Goal: Information Seeking & Learning: Find specific fact

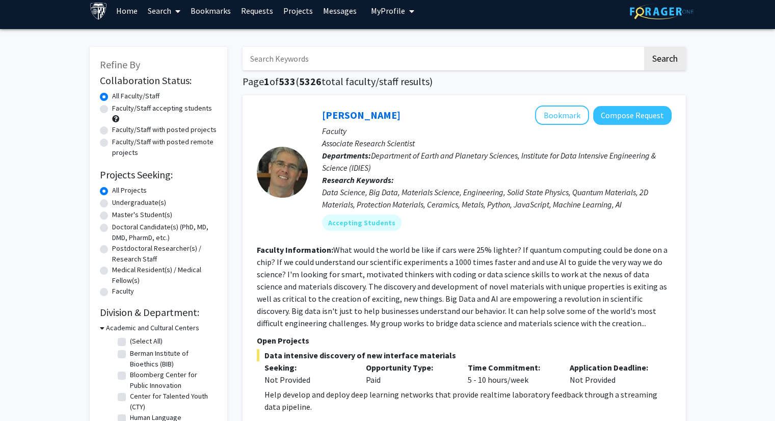
scroll to position [7, 0]
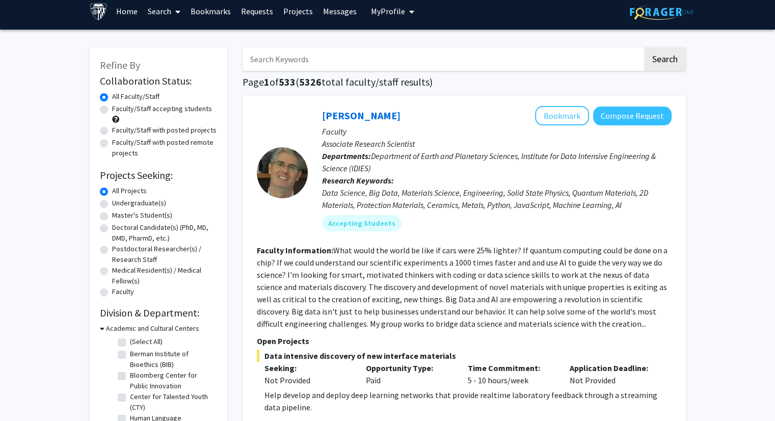
click at [265, 63] on input "Search Keywords" at bounding box center [442, 58] width 400 height 23
type input "med campus"
click at [644, 47] on button "Search" at bounding box center [665, 58] width 42 height 23
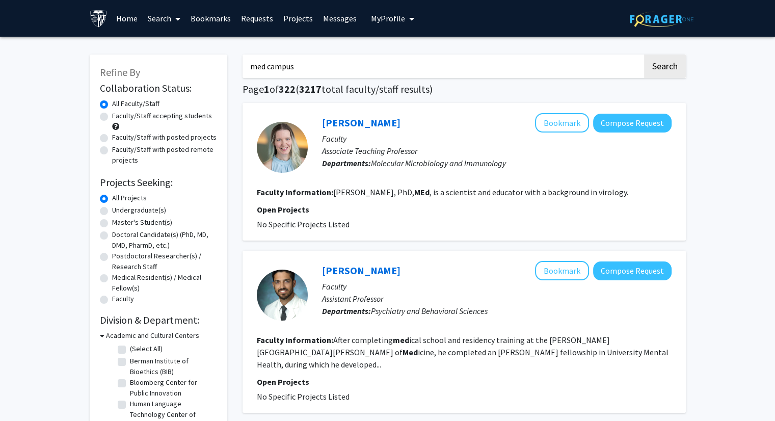
drag, startPoint x: 369, startPoint y: 68, endPoint x: 196, endPoint y: 77, distance: 173.4
type input "[MEDICAL_DATA]"
click at [644, 55] on button "Search" at bounding box center [665, 66] width 42 height 23
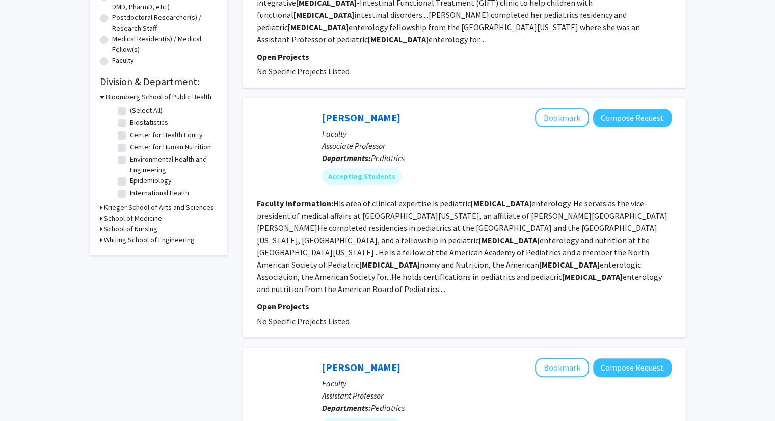
scroll to position [238, 0]
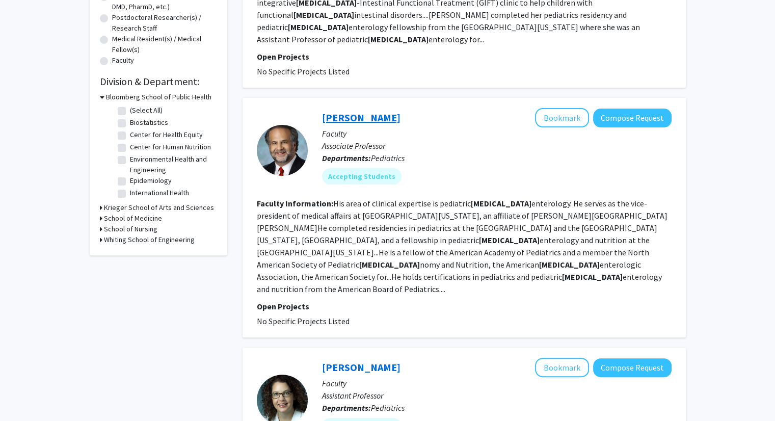
click at [341, 111] on link "[PERSON_NAME]" at bounding box center [361, 117] width 78 height 13
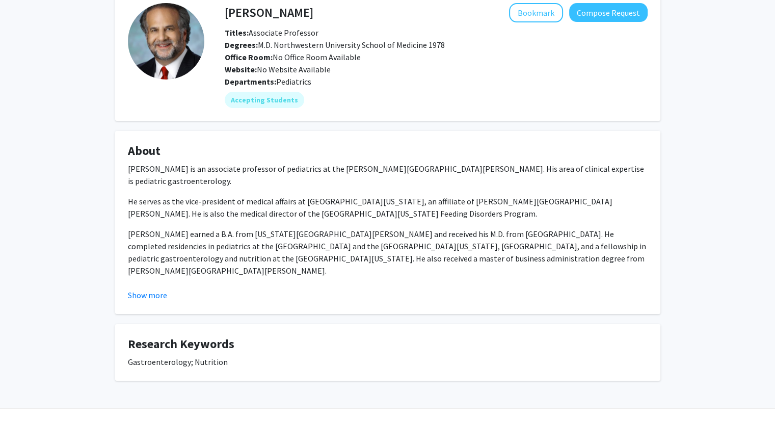
scroll to position [77, 0]
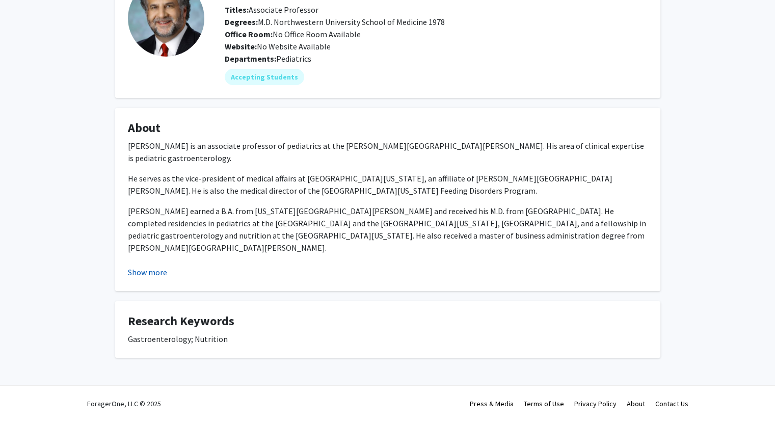
click at [139, 274] on button "Show more" at bounding box center [147, 272] width 39 height 12
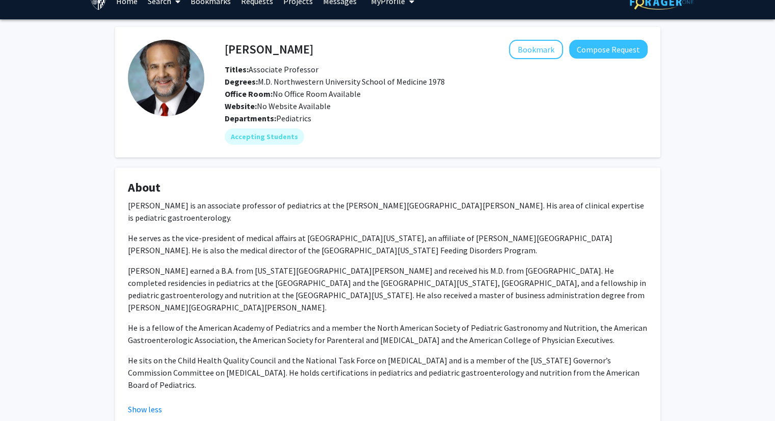
scroll to position [0, 0]
